Goal: Check status: Check status

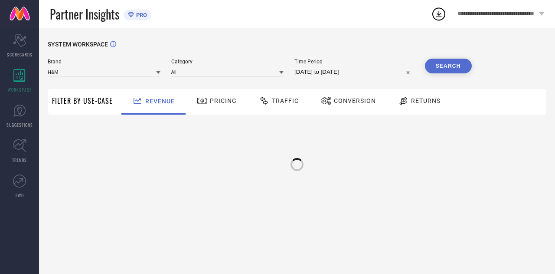
click at [278, 100] on span "Traffic" at bounding box center [285, 100] width 27 height 7
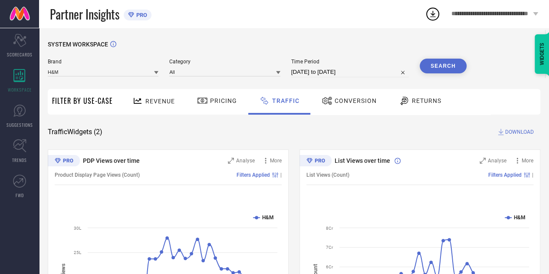
select select "6"
select select "2025"
select select "7"
select select "2025"
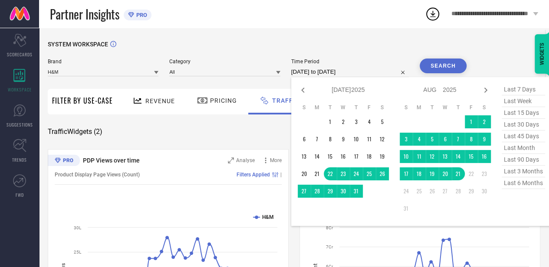
click at [321, 73] on input "[DATE] to [DATE]" at bounding box center [350, 72] width 118 height 10
click at [406, 178] on td "17" at bounding box center [405, 173] width 13 height 13
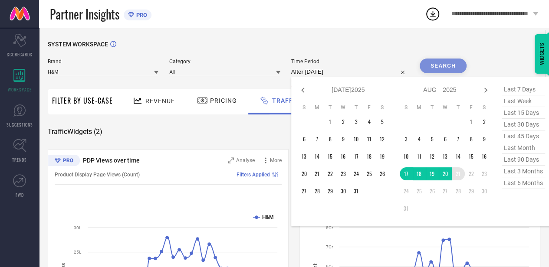
type input "[DATE] to [DATE]"
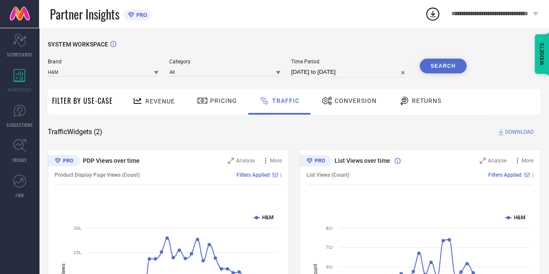
click at [437, 62] on button "Search" at bounding box center [442, 66] width 47 height 15
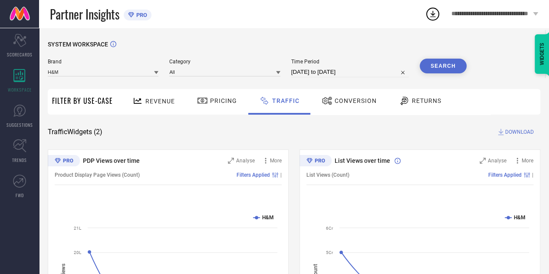
click at [339, 71] on input "[DATE] to [DATE]" at bounding box center [350, 72] width 118 height 10
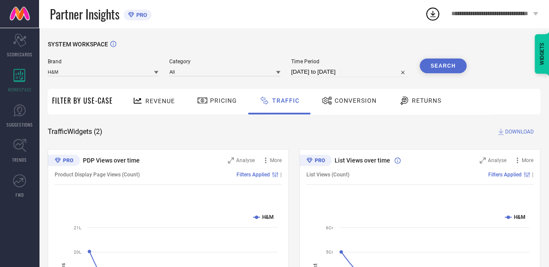
select select "7"
select select "2025"
select select "8"
select select "2025"
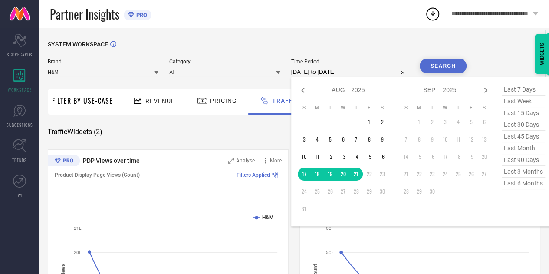
click at [363, 42] on div "SYSTEM WORKSPACE" at bounding box center [294, 50] width 492 height 18
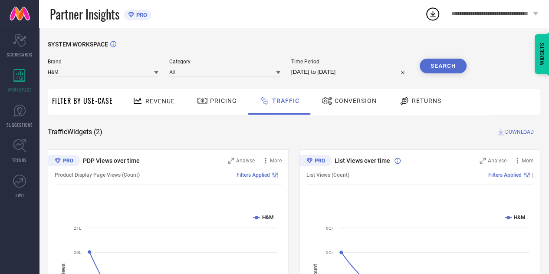
click at [526, 134] on span "DOWNLOAD" at bounding box center [519, 132] width 29 height 9
